Goal: Task Accomplishment & Management: Use online tool/utility

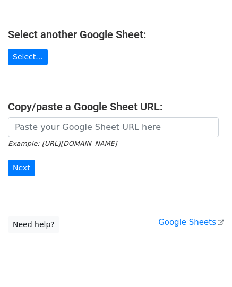
scroll to position [169, 0]
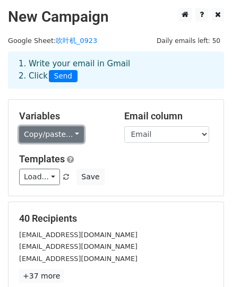
click at [73, 132] on link "Copy/paste..." at bounding box center [51, 134] width 65 height 16
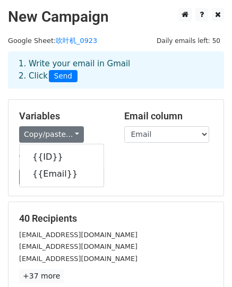
click at [178, 175] on div "Load... No templates saved Save" at bounding box center [116, 177] width 210 height 16
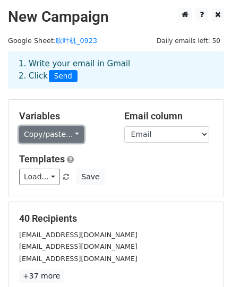
click at [75, 135] on link "Copy/paste..." at bounding box center [51, 134] width 65 height 16
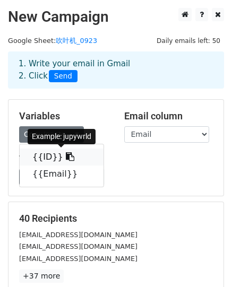
click at [66, 153] on icon at bounding box center [70, 156] width 8 height 8
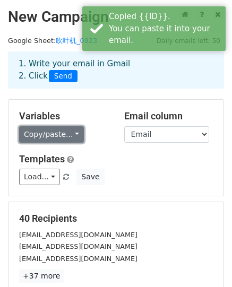
click at [74, 134] on link "Copy/paste..." at bounding box center [51, 134] width 65 height 16
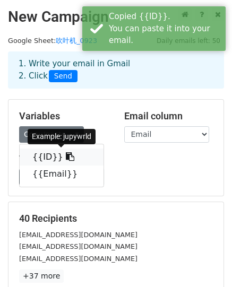
click at [42, 156] on link "{{ID}}" at bounding box center [62, 157] width 84 height 17
